Goal: Task Accomplishment & Management: Use online tool/utility

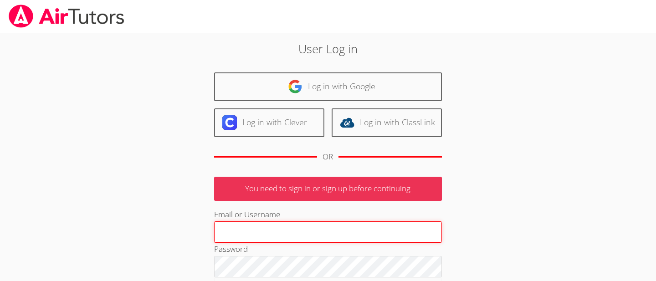
click at [277, 233] on input "Email or Username" at bounding box center [328, 232] width 228 height 22
paste input "[EMAIL_ADDRESS][DOMAIN_NAME]"
type input "[EMAIL_ADDRESS][DOMAIN_NAME]"
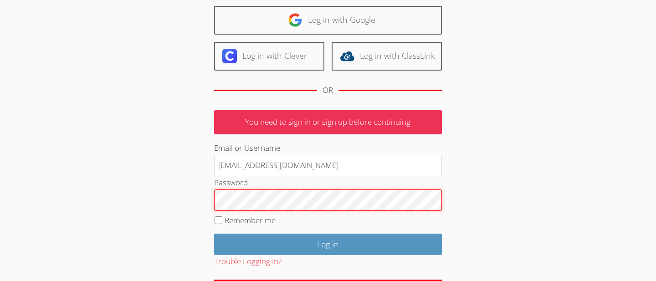
scroll to position [70, 0]
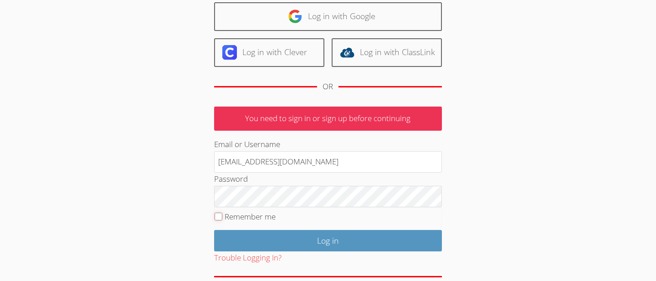
click at [217, 218] on input "Remember me" at bounding box center [219, 217] width 8 height 8
checkbox input "true"
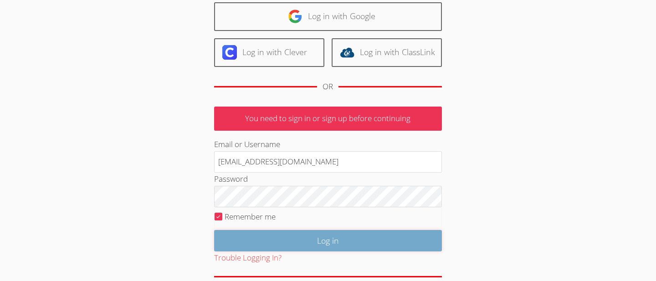
click at [295, 238] on input "Log in" at bounding box center [328, 240] width 228 height 21
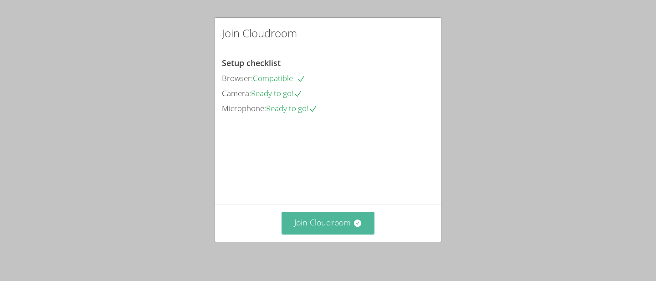
click at [320, 223] on button "Join Cloudroom" at bounding box center [327, 223] width 93 height 22
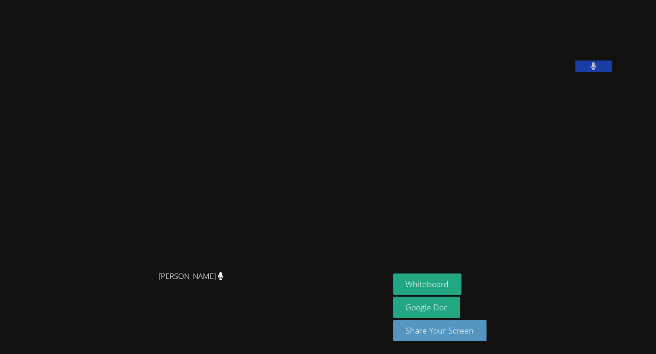
click at [515, 72] on video at bounding box center [461, 38] width 137 height 68
click at [223, 280] on icon at bounding box center [220, 276] width 5 height 8
click at [530, 62] on video at bounding box center [461, 38] width 137 height 68
click at [612, 74] on div at bounding box center [593, 68] width 36 height 14
click at [612, 72] on button at bounding box center [593, 66] width 36 height 11
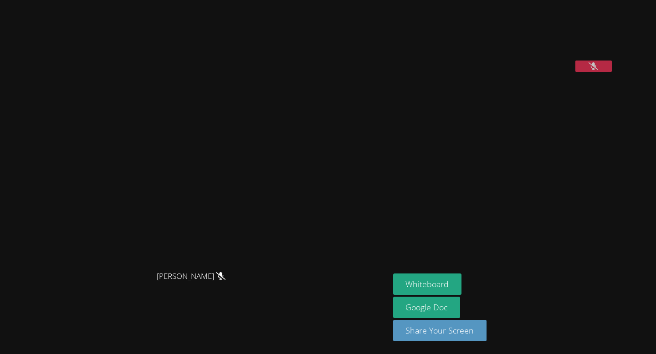
click at [598, 70] on icon at bounding box center [593, 66] width 10 height 8
click at [481, 148] on aside "Evelyn Kruger Whiteboard Google Doc Share Your Screen" at bounding box center [503, 177] width 228 height 354
click at [497, 174] on aside "Evelyn Kruger Whiteboard Google Doc Share Your Screen" at bounding box center [503, 177] width 228 height 354
click at [234, 128] on video at bounding box center [194, 158] width 137 height 215
click at [474, 65] on video at bounding box center [461, 38] width 137 height 68
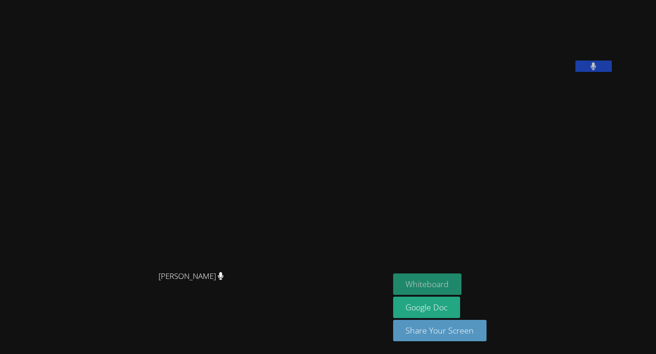
click at [462, 281] on button "Whiteboard" at bounding box center [427, 284] width 69 height 21
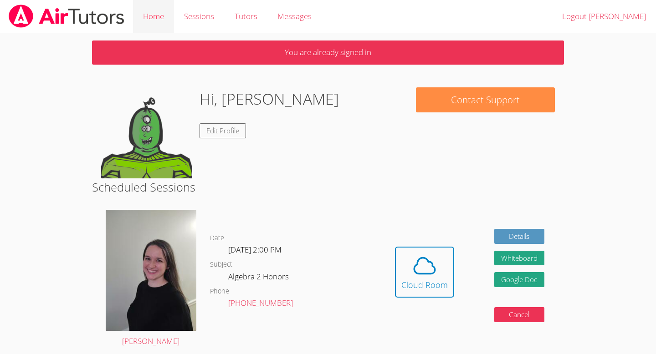
click at [158, 20] on link "Home" at bounding box center [153, 16] width 41 height 33
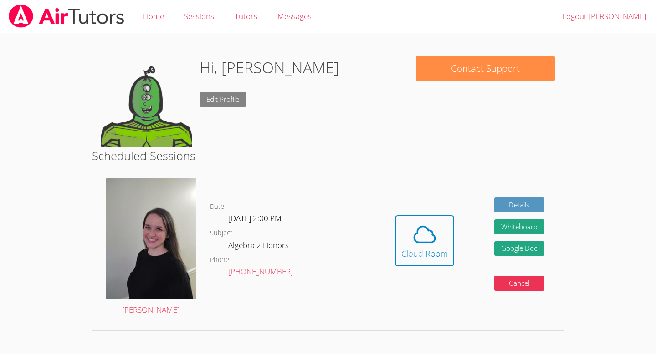
click at [239, 97] on link "Edit Profile" at bounding box center [222, 99] width 46 height 15
